Goal: Use online tool/utility: Utilize a website feature to perform a specific function

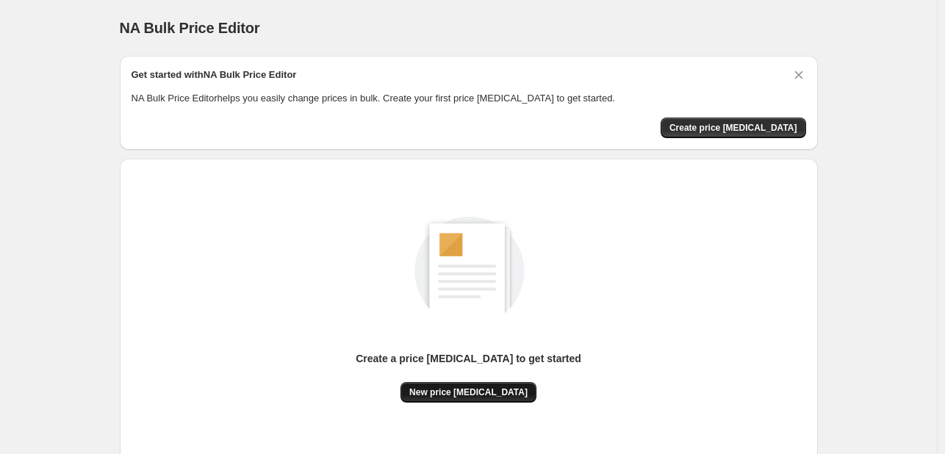
click at [474, 398] on span "New price [MEDICAL_DATA]" at bounding box center [468, 393] width 118 height 12
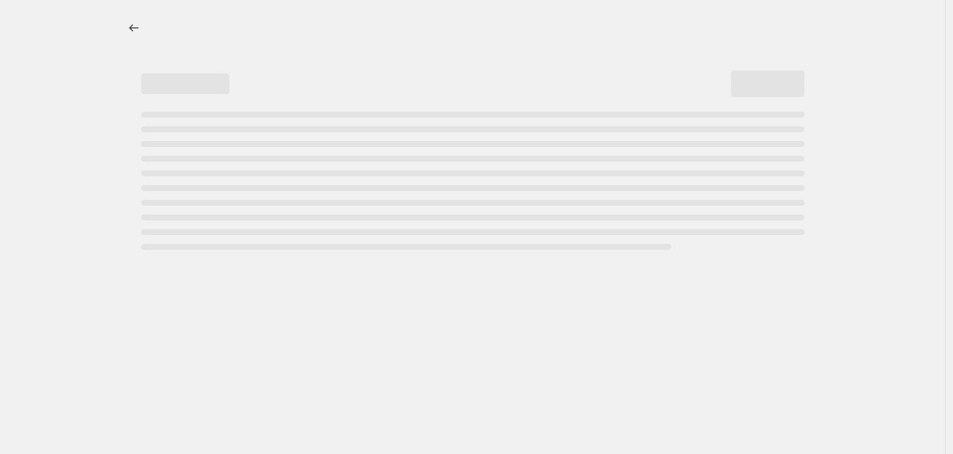
select select "percentage"
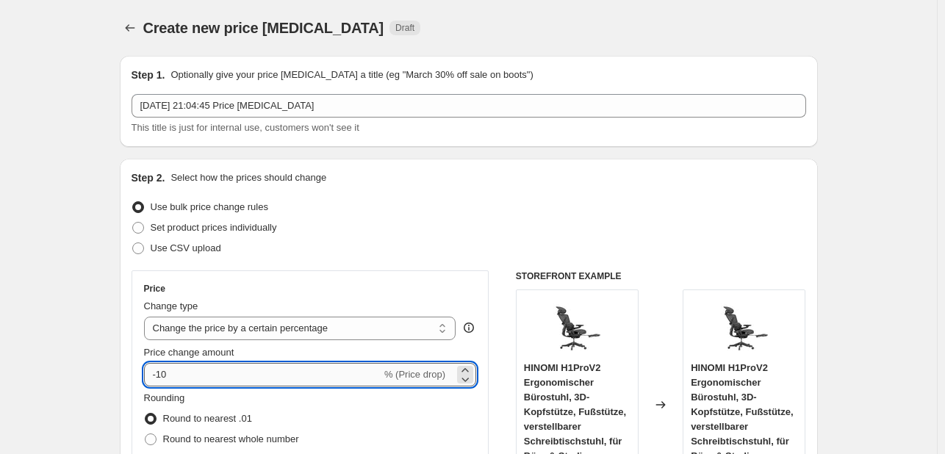
click at [225, 373] on input "-10" at bounding box center [262, 375] width 237 height 24
type input "-1"
type input "-109"
click at [290, 372] on input "-109" at bounding box center [262, 375] width 237 height 24
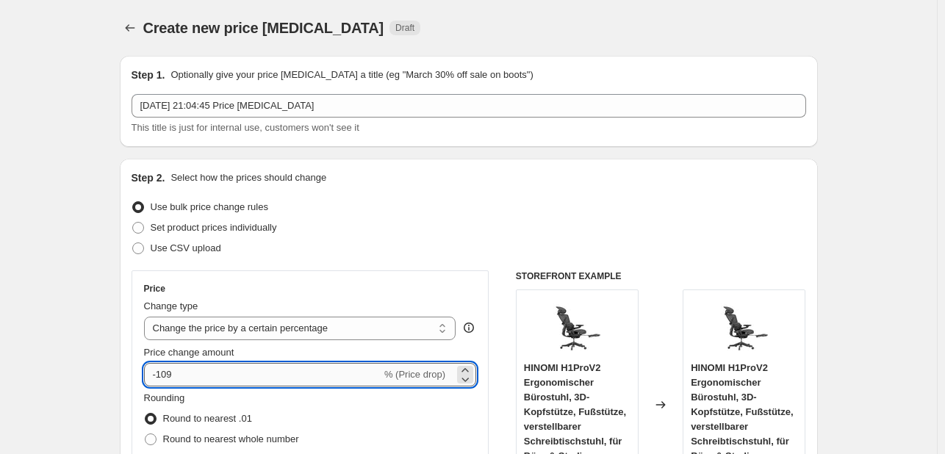
click at [290, 372] on input "-109" at bounding box center [262, 375] width 237 height 24
type input "-35"
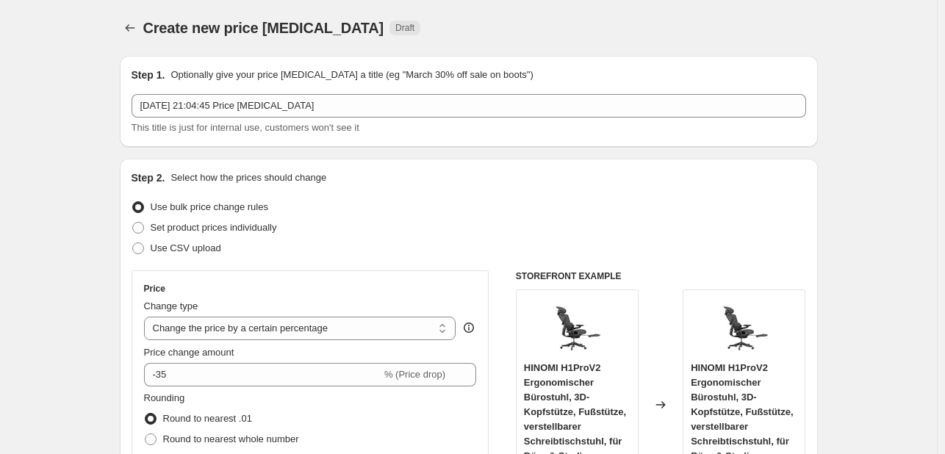
click at [494, 274] on div "Price Change type Change the price to a certain amount Change the price by a ce…" at bounding box center [469, 450] width 675 height 360
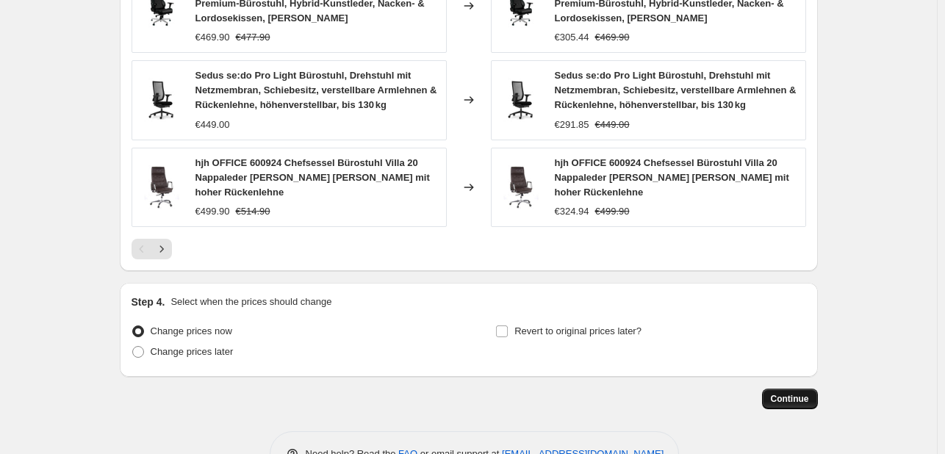
drag, startPoint x: 786, startPoint y: 347, endPoint x: 804, endPoint y: 351, distance: 18.0
click at [804, 393] on span "Continue" at bounding box center [790, 399] width 38 height 12
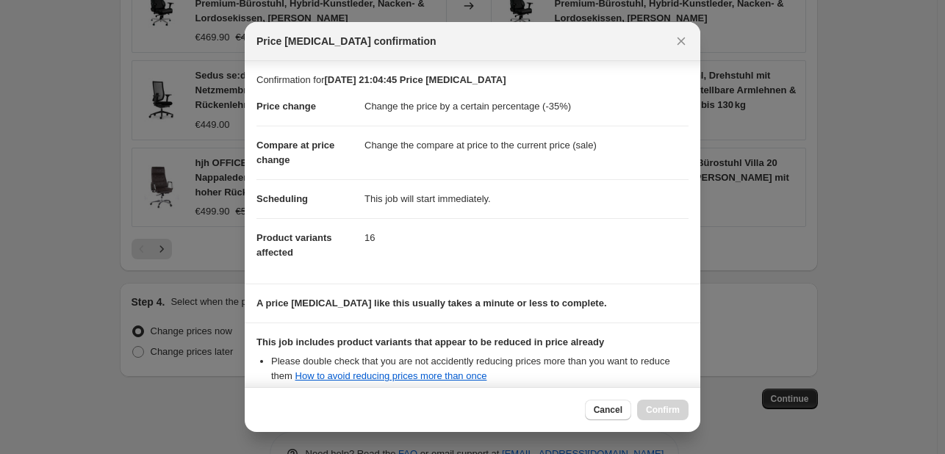
scroll to position [163, 0]
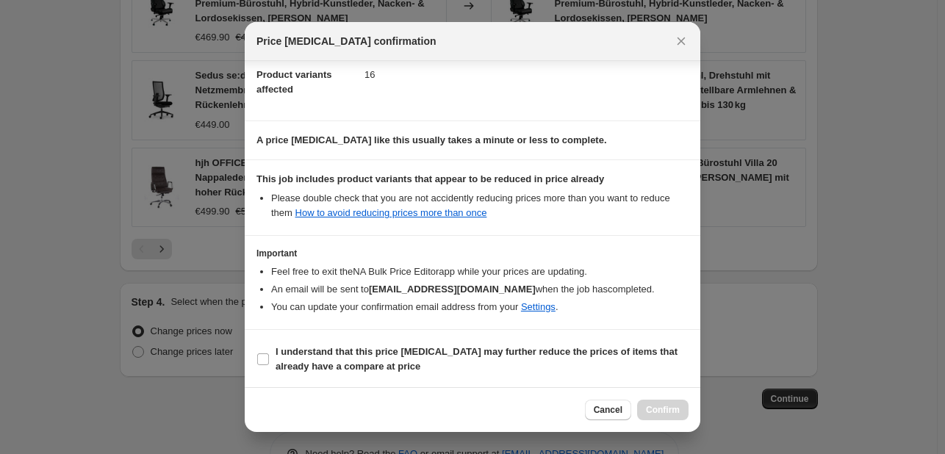
click at [499, 333] on section "I understand that this price [MEDICAL_DATA] may further reduce the prices of it…" at bounding box center [473, 359] width 456 height 59
drag, startPoint x: 372, startPoint y: 365, endPoint x: 547, endPoint y: 365, distance: 174.9
click at [370, 365] on b "I understand that this price [MEDICAL_DATA] may further reduce the prices of it…" at bounding box center [477, 359] width 402 height 26
click at [340, 363] on b "I understand that this price [MEDICAL_DATA] may further reduce the prices of it…" at bounding box center [477, 359] width 402 height 26
click at [269, 363] on input "I understand that this price [MEDICAL_DATA] may further reduce the prices of it…" at bounding box center [263, 360] width 12 height 12
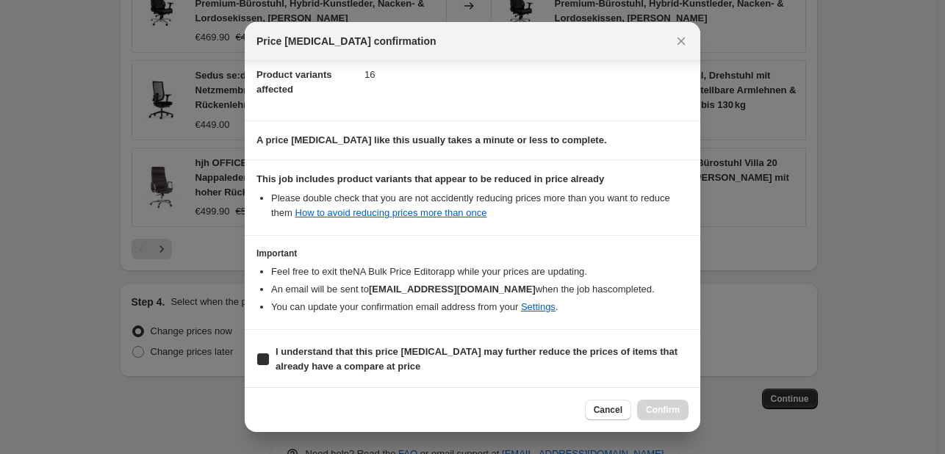
checkbox input "true"
click at [672, 408] on span "Confirm" at bounding box center [663, 410] width 34 height 12
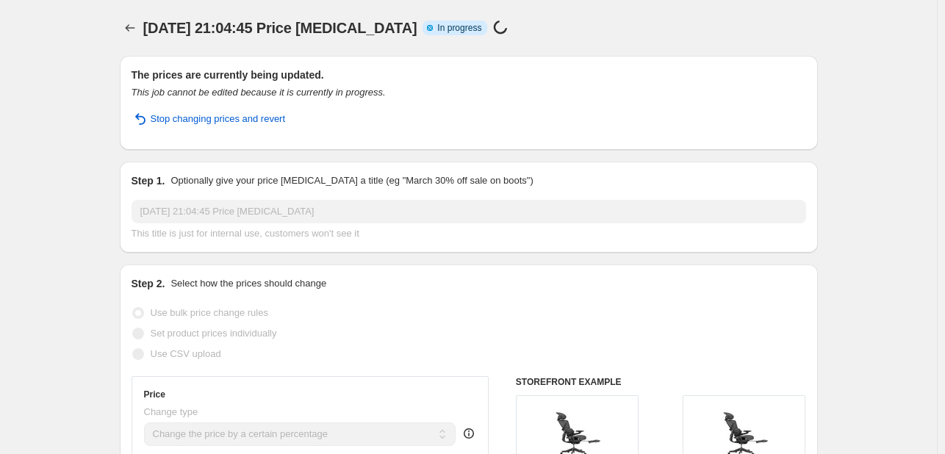
select select "percentage"
